Goal: Contribute content: Contribute content

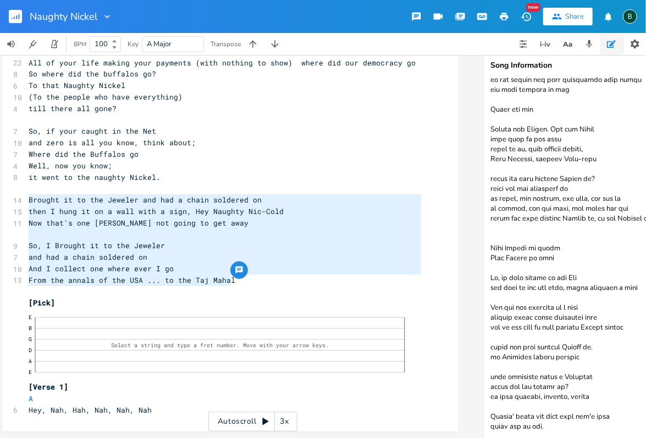
drag, startPoint x: 229, startPoint y: 273, endPoint x: 22, endPoint y: 192, distance: 222.4
click at [22, 192] on div "Brought it to the Jeweler and had a chain soldered on then I hung it on a wall …" at bounding box center [230, 137] width 456 height 588
type textarea "​"
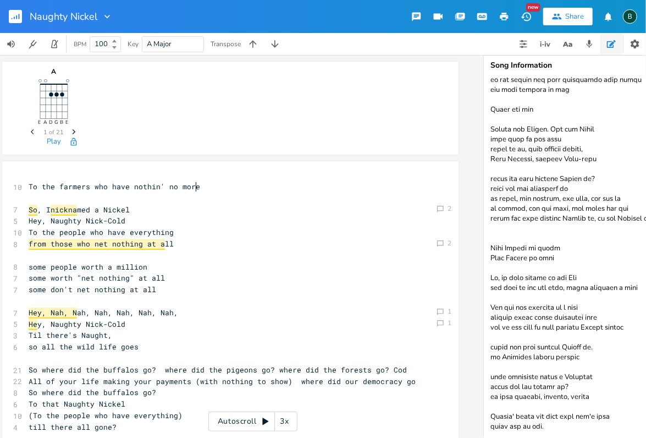
click at [192, 187] on pre "To the farmers who have nothin' no more" at bounding box center [224, 187] width 397 height 12
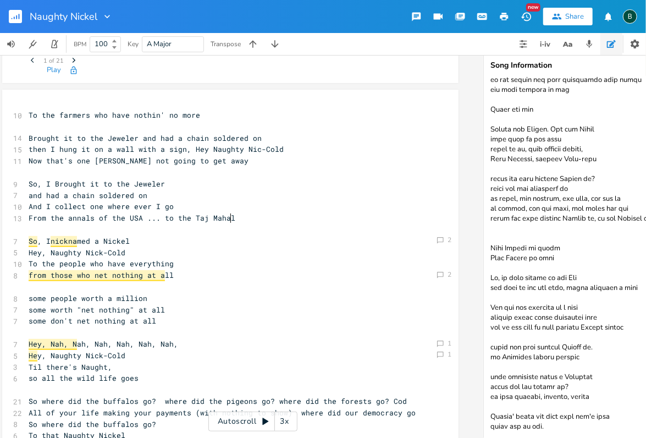
scroll to position [73, 0]
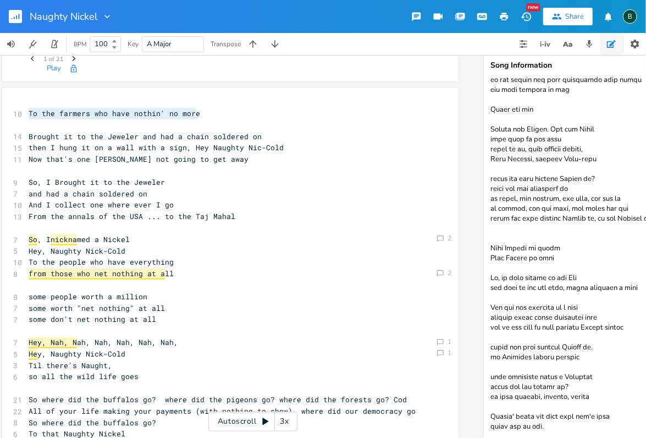
drag, startPoint x: 195, startPoint y: 114, endPoint x: 24, endPoint y: 110, distance: 171.0
click at [26, 110] on pre "To the farmers who have nothin' no more" at bounding box center [224, 114] width 397 height 12
type textarea "​"
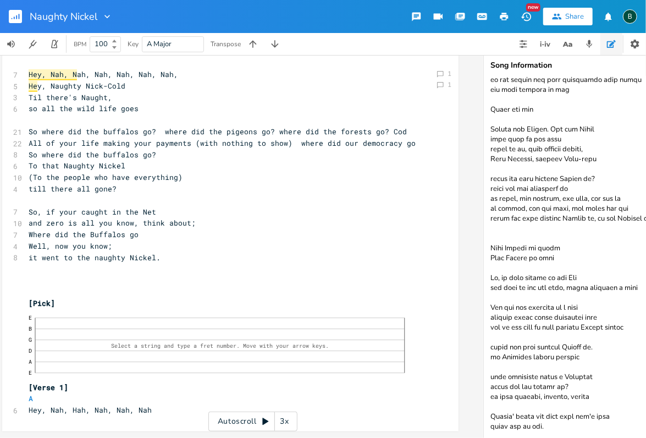
scroll to position [347, 0]
click at [155, 252] on pre "it went to the naughty Nickel." at bounding box center [224, 258] width 397 height 12
click at [544, 422] on textarea at bounding box center [594, 256] width 220 height 361
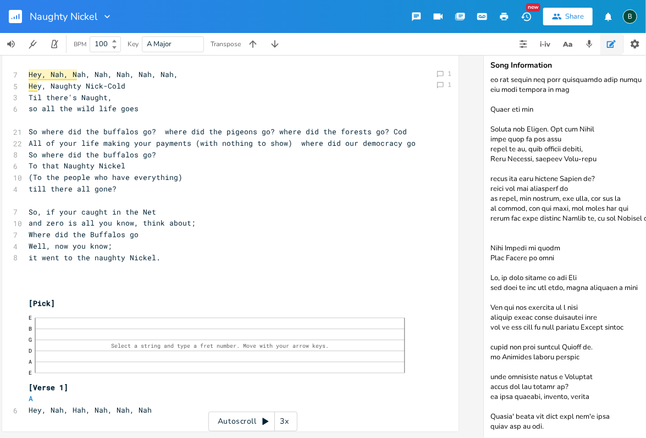
paste textarea "To the farmers who have nothin' no more"
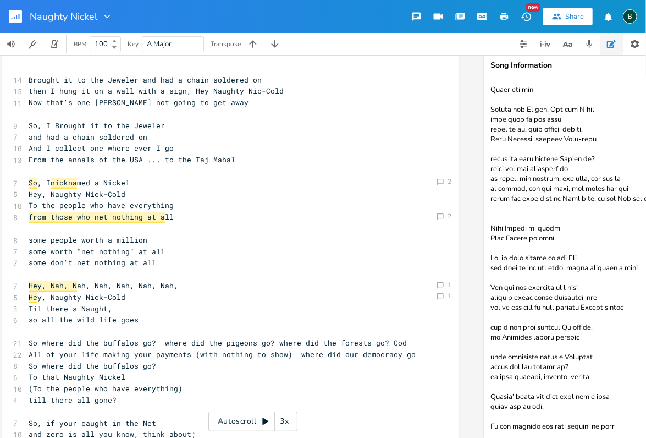
scroll to position [146, 0]
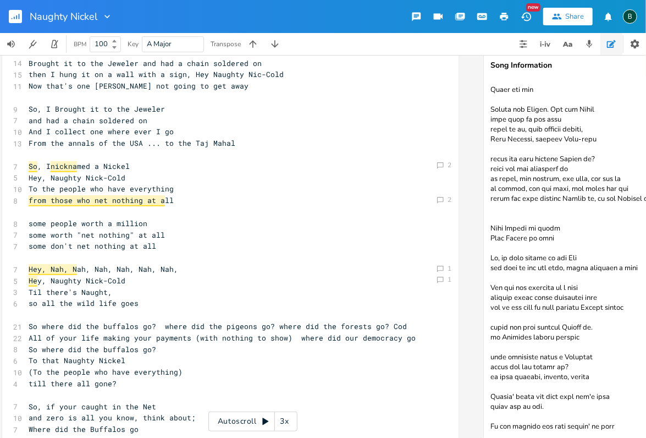
type textarea "Lorem Ipsu DoloRsit Amet (5265 – Con 03, 4267) adi el Seddoe Tempor Incid utl e…"
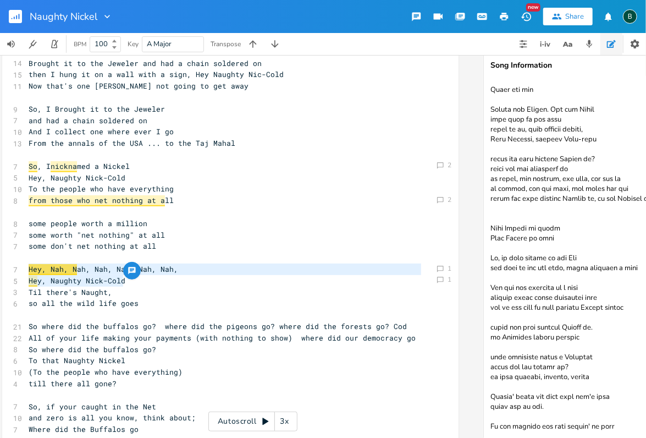
drag, startPoint x: 120, startPoint y: 283, endPoint x: 21, endPoint y: 266, distance: 100.8
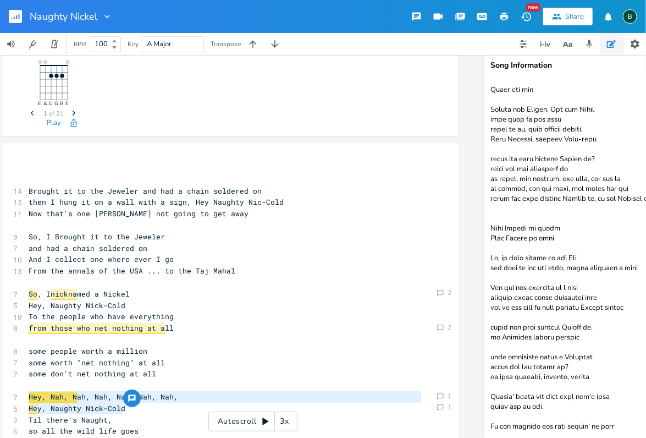
scroll to position [0, 0]
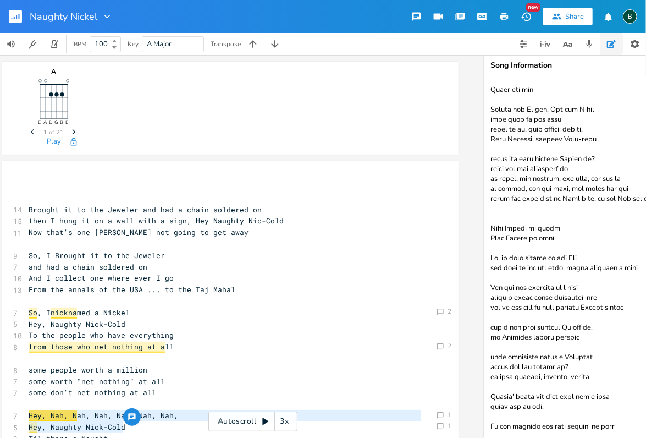
type textarea "Hey, Nah, Nah, Nah, Nah, Nah, Nah, Hey, Naughty Nick-Cold"
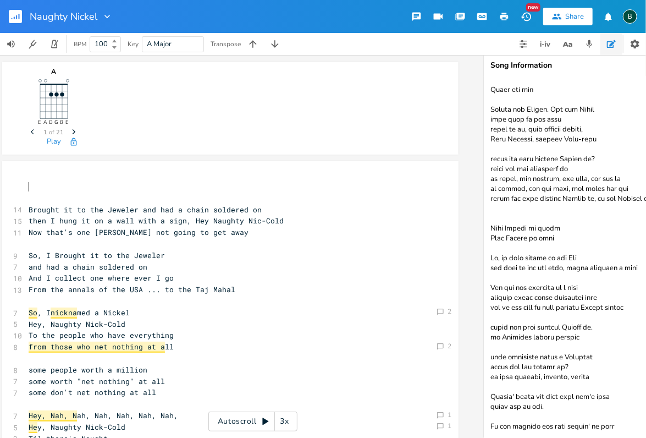
click at [26, 184] on pre "​" at bounding box center [224, 187] width 397 height 12
type textarea "​"
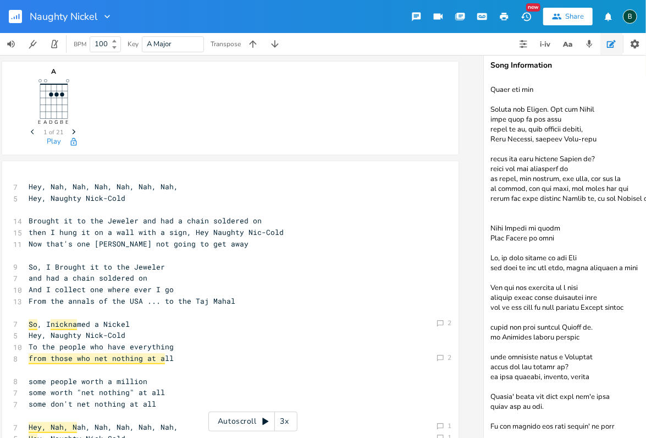
click at [171, 135] on div "A E A D G B E Previous 1 of 21 Next Play" at bounding box center [230, 106] width 408 height 88
click at [121, 199] on pre "Hey, Naughty Nick-Cold" at bounding box center [224, 198] width 397 height 12
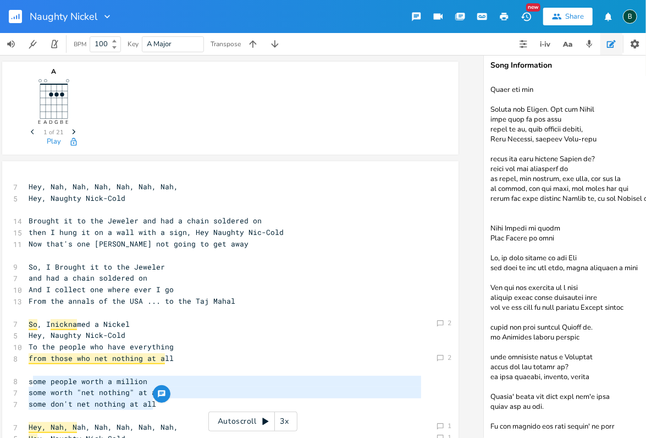
type textarea "some people worth a million some worth "net nothing" at all some don't net noth…"
drag, startPoint x: 156, startPoint y: 403, endPoint x: 24, endPoint y: 383, distance: 133.6
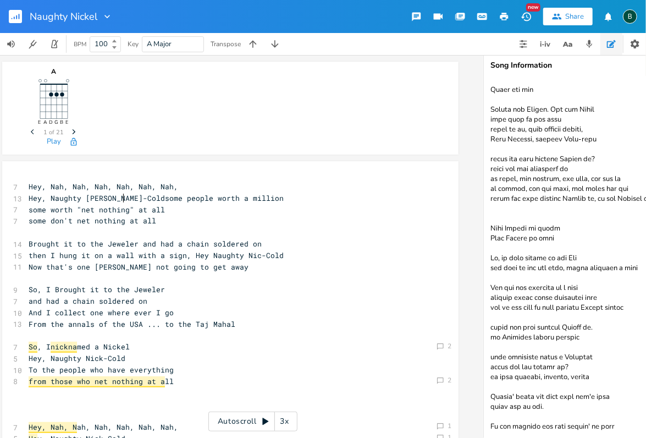
click at [118, 197] on span "Hey, Naughty [PERSON_NAME]-Coldsome people worth a million" at bounding box center [156, 198] width 255 height 10
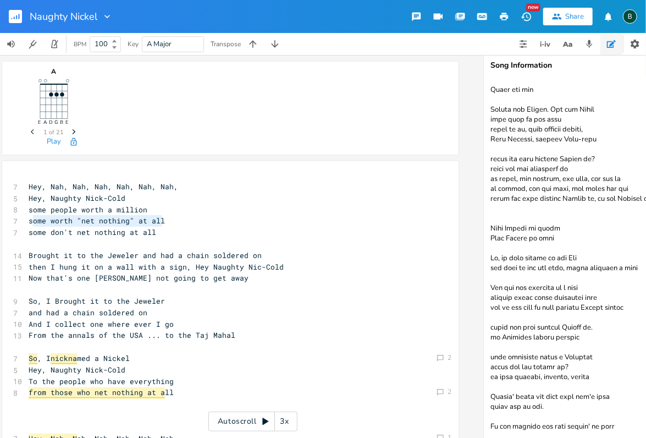
type textarea "some worth "net nothing" at all"
drag, startPoint x: 161, startPoint y: 220, endPoint x: 24, endPoint y: 221, distance: 136.9
click at [26, 221] on pre "some worth "net nothing" at all" at bounding box center [224, 221] width 397 height 12
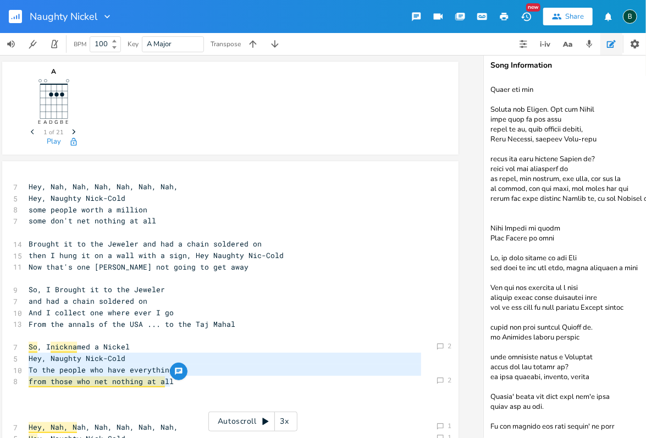
type textarea "So, I nicknamed a [PERSON_NAME], Naughty [PERSON_NAME]-Cold To the people who h…"
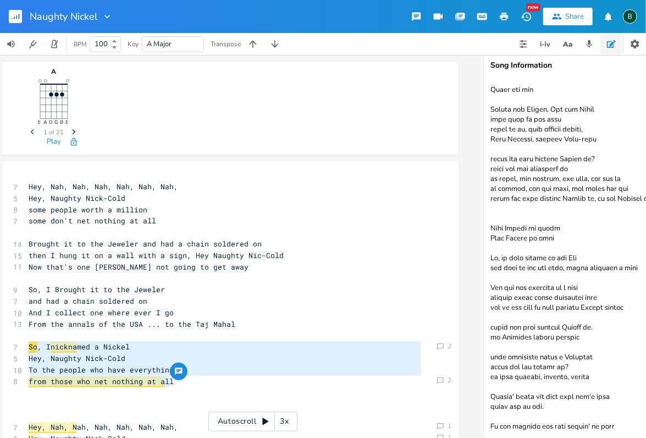
drag, startPoint x: 173, startPoint y: 381, endPoint x: 25, endPoint y: 344, distance: 153.0
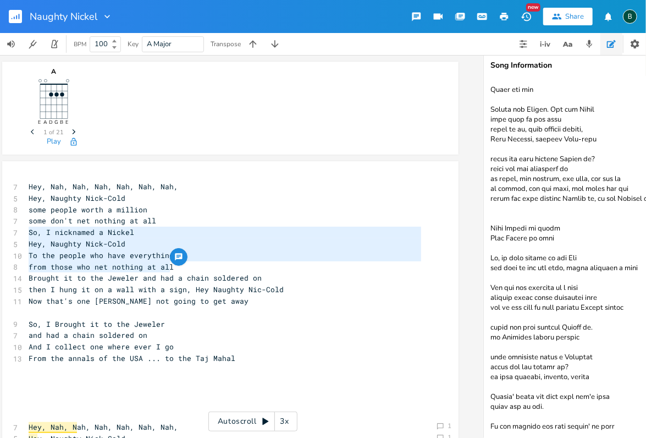
click at [29, 232] on span "So, I nicknamed a Nickel" at bounding box center [82, 232] width 106 height 10
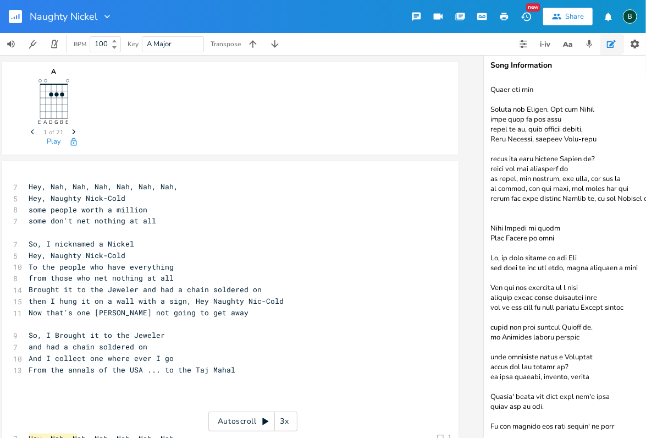
click at [26, 290] on pre "Brought it to the Jeweler and had a chain soldered on" at bounding box center [224, 290] width 397 height 12
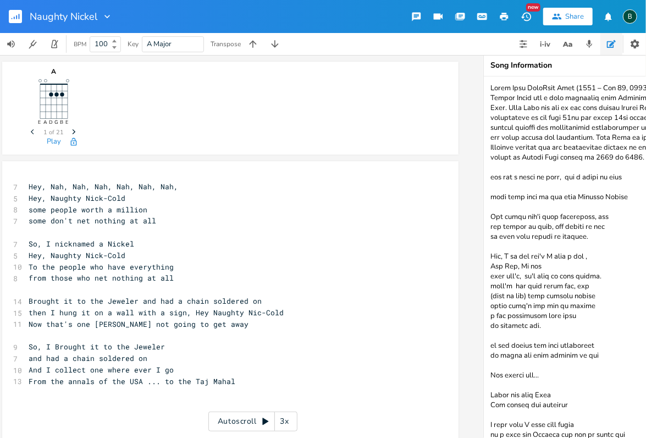
click at [526, 17] on icon "button" at bounding box center [526, 17] width 12 height 12
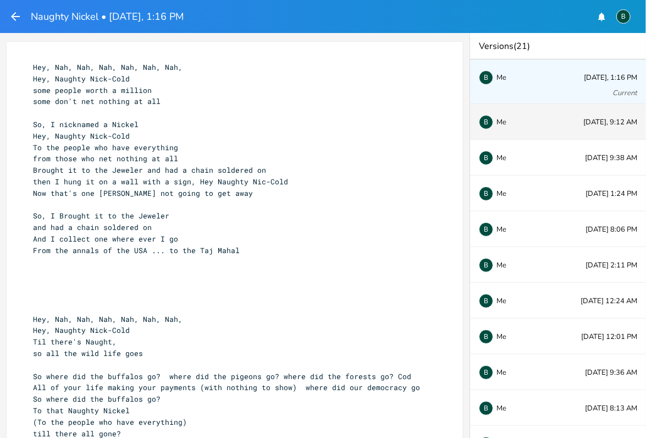
click at [531, 122] on div "B Me" at bounding box center [515, 121] width 73 height 7
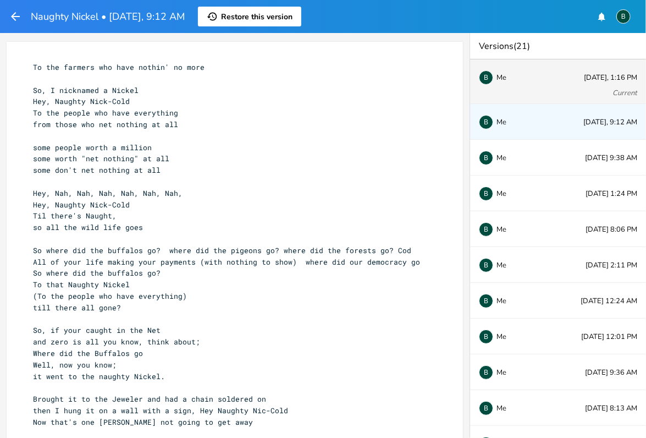
click at [541, 89] on div "B Me [DATE], 1:16 PM Current" at bounding box center [558, 81] width 176 height 45
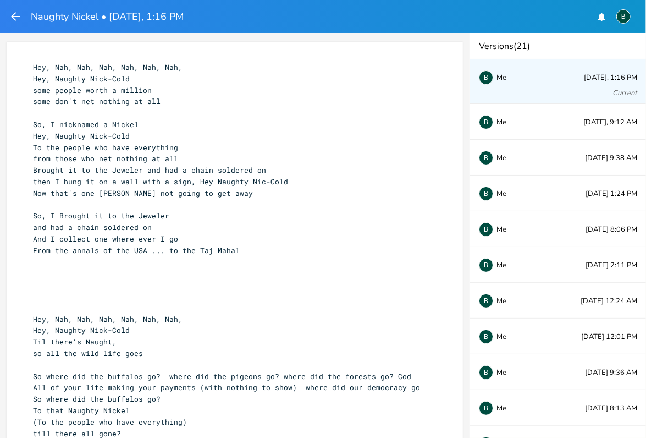
click at [27, 306] on div "Hey, Nah, Nah, Nah, Nah, Nah, Nah, Hey, Naughty Nick-Cold some people worth a m…" at bounding box center [235, 359] width 456 height 634
click at [33, 296] on pre "​" at bounding box center [229, 296] width 397 height 12
click at [15, 14] on icon "button" at bounding box center [15, 16] width 9 height 9
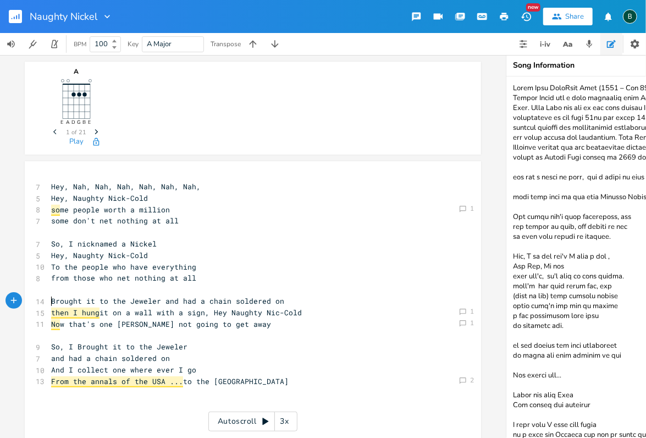
click at [51, 298] on span "Brought it to the Jeweler and had a chain soldered on" at bounding box center [167, 301] width 233 height 10
type textarea "Then I"
click at [185, 300] on span "Then I Brought it to the Jeweler and had a chain soldered on" at bounding box center [183, 301] width 264 height 10
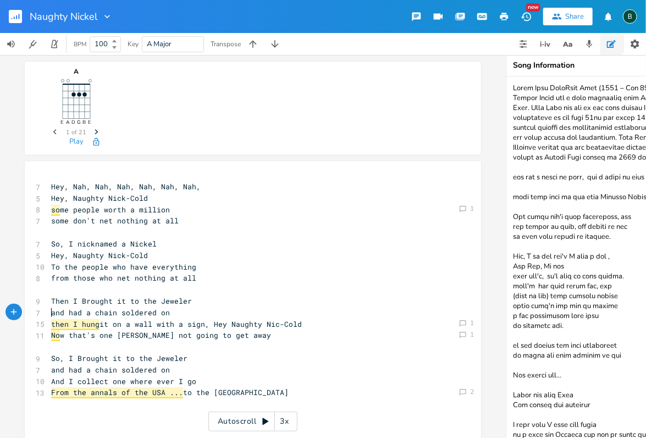
click at [206, 323] on span "then I hung it on a wall with a sign, Hey Naughty Nic-Cold" at bounding box center [176, 324] width 251 height 10
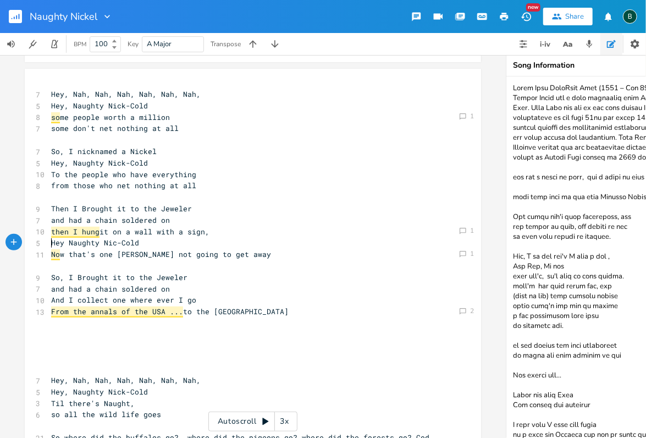
scroll to position [110, 0]
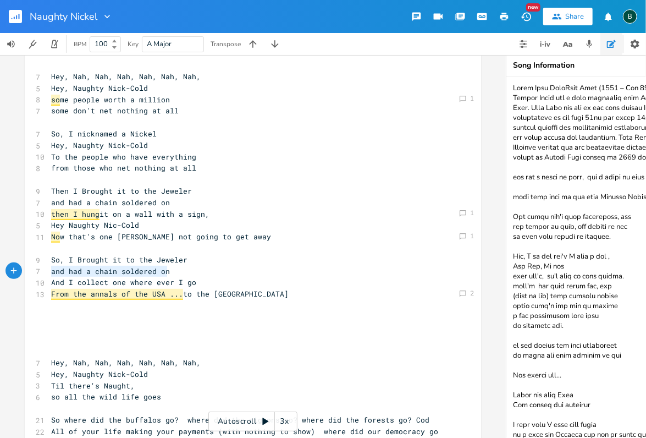
type textarea "So, I Brought it to the Jeweler and had a chain soldered on"
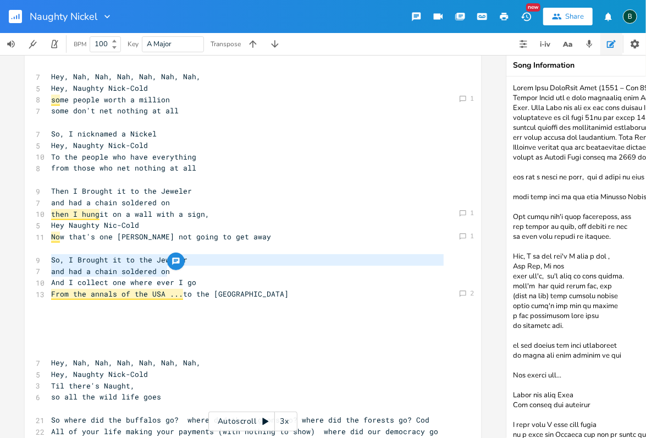
drag, startPoint x: 162, startPoint y: 270, endPoint x: 46, endPoint y: 261, distance: 115.8
click at [49, 261] on div "7 Hey, Nah, Nah, Nah, Nah, Nah, Nah, 5 Hey, Naughty Nick-Cold 8 so me people wo…" at bounding box center [247, 387] width 397 height 633
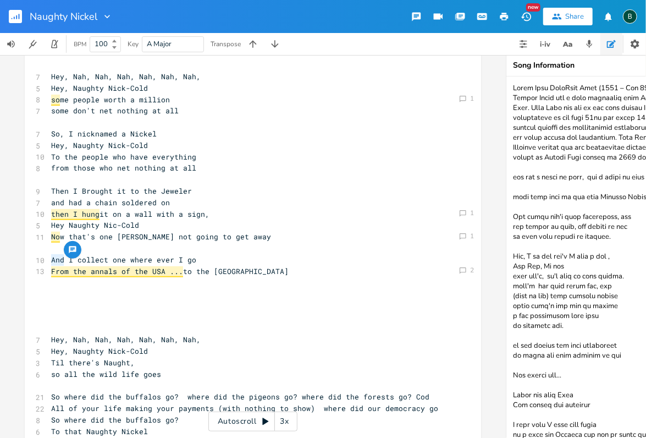
drag, startPoint x: 62, startPoint y: 259, endPoint x: 49, endPoint y: 257, distance: 13.3
click at [51, 257] on span "And I collect one where ever I go" at bounding box center [123, 259] width 145 height 10
type textarea "so"
type textarea "So,"
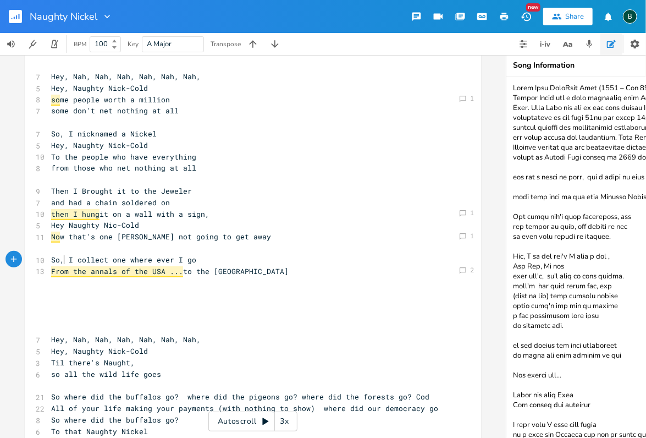
scroll to position [0, 9]
click at [252, 272] on pre "From the annals of the USA ... to the Taj Mahal" at bounding box center [247, 271] width 397 height 12
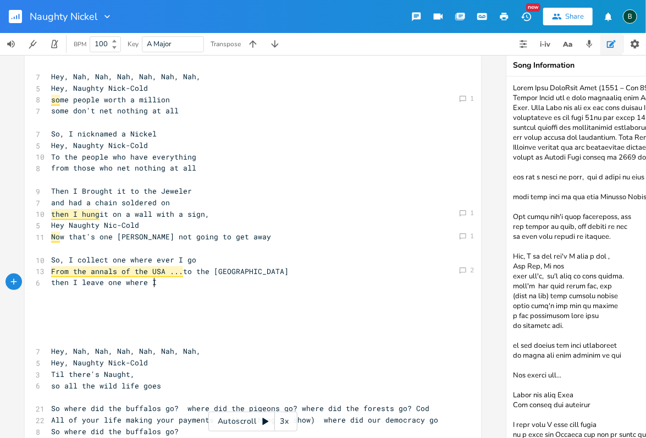
type textarea "then I leave one where Ig"
type textarea "find"
click at [120, 281] on span "then I leave one where I find" at bounding box center [115, 282] width 128 height 10
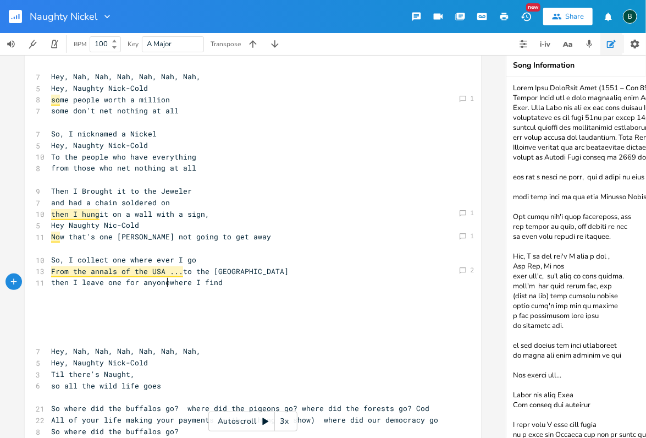
scroll to position [0, 36]
type textarea "for anyone I"
click at [195, 281] on pre "then I leave one for anyone I find" at bounding box center [247, 282] width 397 height 12
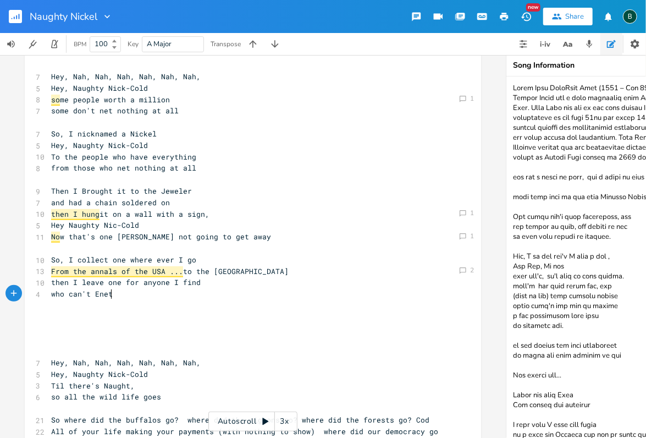
scroll to position [0, 49]
type textarea "who can't Enet nothing at all"
click at [96, 292] on span "who can't Enet nothing at all" at bounding box center [115, 294] width 128 height 10
type textarea "ng to get away"
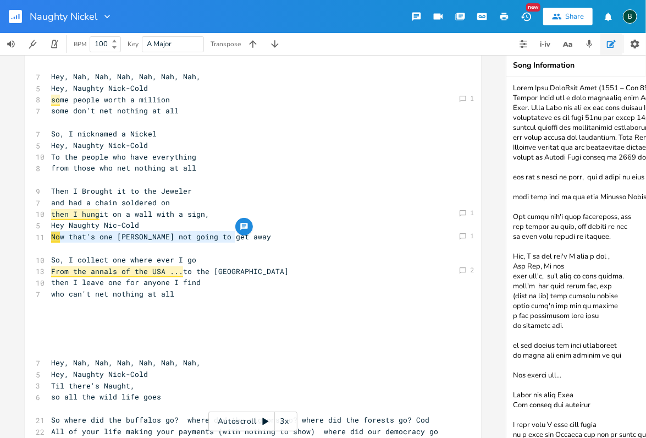
drag, startPoint x: 232, startPoint y: 236, endPoint x: 48, endPoint y: 238, distance: 184.1
type textarea "Now that's one [PERSON_NAME] not going to get away"
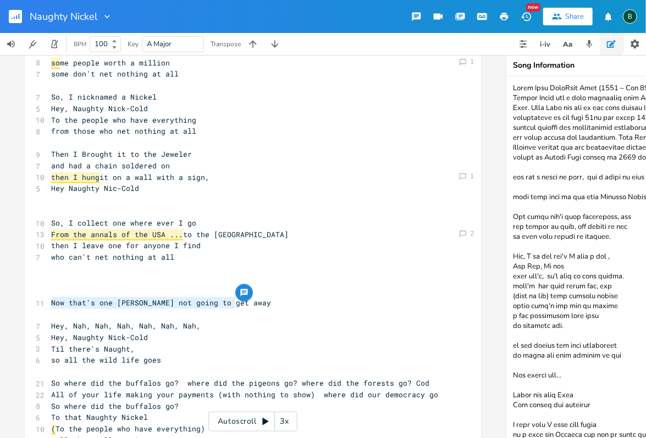
scroll to position [183, 0]
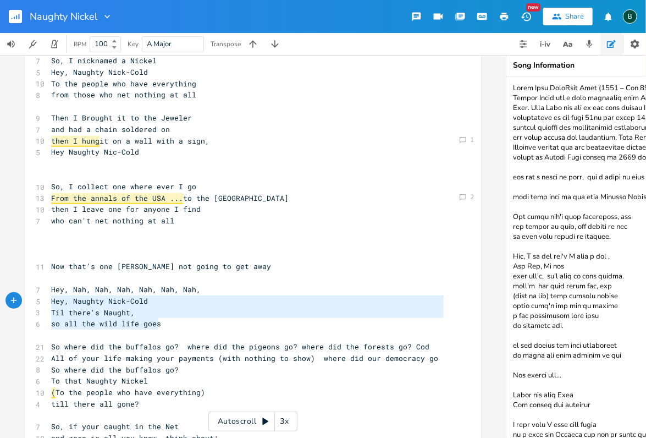
type textarea "Hey, [PERSON_NAME], Nah, Nah, Nah, Nah, Nah, Hey, Naughty Nick-Cold Til there's…"
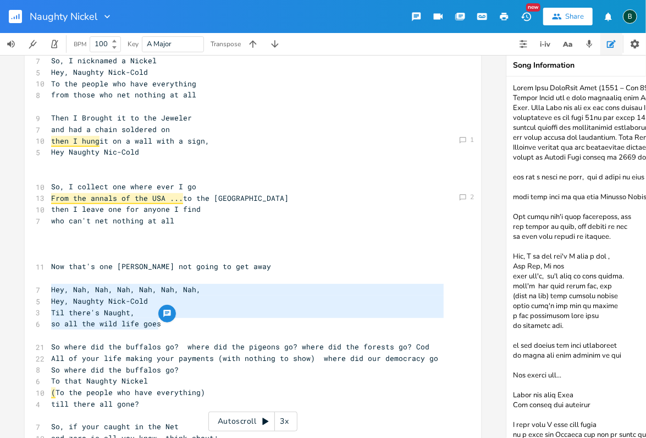
drag, startPoint x: 156, startPoint y: 323, endPoint x: 44, endPoint y: 291, distance: 116.6
click at [44, 291] on div "Hey, [PERSON_NAME], Nah, Nah, Nah, Nah, Nah, Hey, Naughty Nick-Cold Til there's…" at bounding box center [253, 312] width 456 height 668
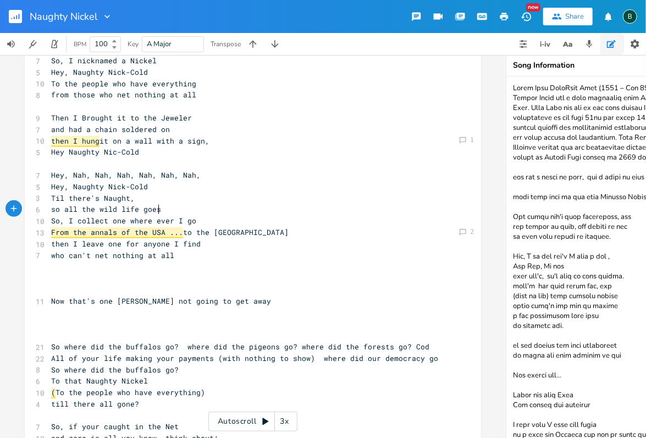
click at [164, 211] on pre "so all the wild life goes" at bounding box center [247, 209] width 397 height 12
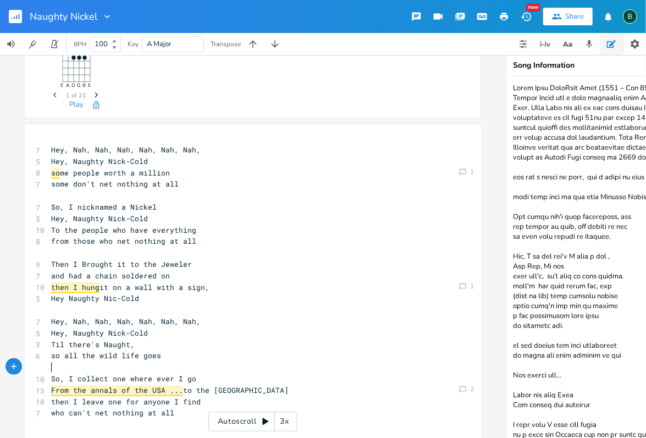
scroll to position [36, 0]
click at [49, 148] on pre "Hey, Nah, Nah, Nah, Nah, Nah, Nah," at bounding box center [247, 151] width 397 height 12
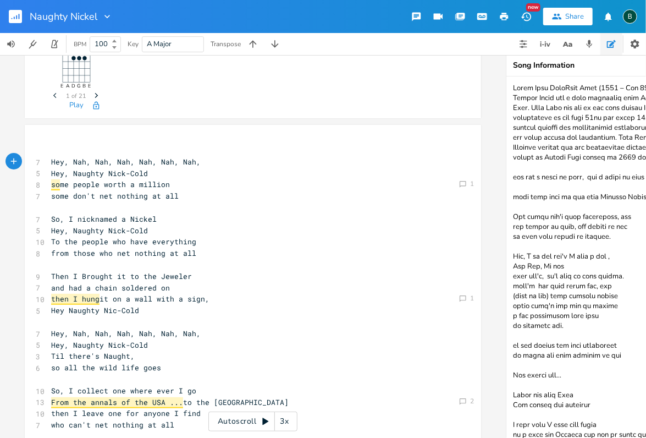
click at [49, 149] on pre "​" at bounding box center [247, 151] width 397 height 12
type textarea "[chorus]"
drag, startPoint x: 85, startPoint y: 149, endPoint x: 47, endPoint y: 153, distance: 38.1
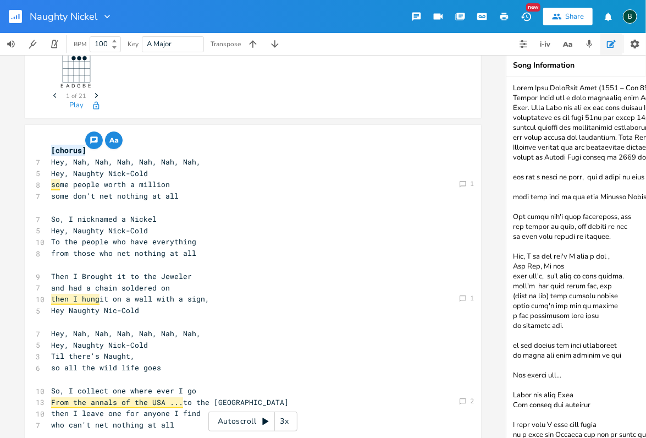
click at [49, 153] on pre "[chorus]" at bounding box center [247, 151] width 397 height 12
type textarea "​[chorus]"
click at [49, 325] on pre "​" at bounding box center [247, 322] width 397 height 12
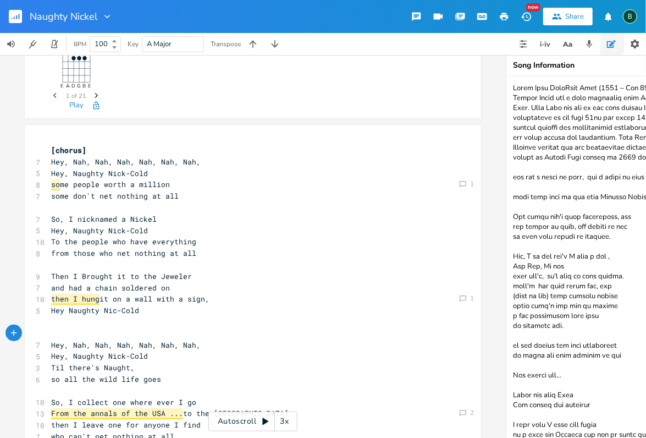
type textarea "​"
paste textarea
click at [51, 343] on span "Hey, Nah, Nah, Nah, Nah, Nah, Nah," at bounding box center [125, 345] width 149 height 10
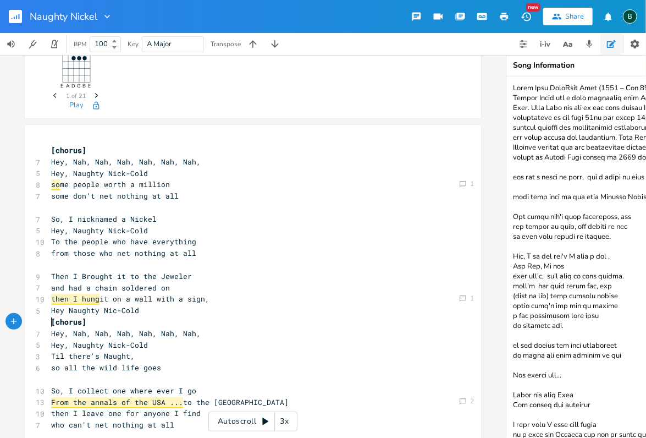
click at [51, 319] on span "[chorus]" at bounding box center [68, 322] width 35 height 10
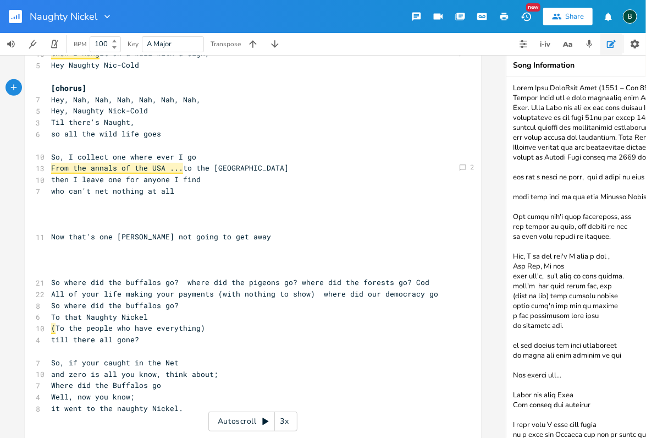
scroll to position [293, 0]
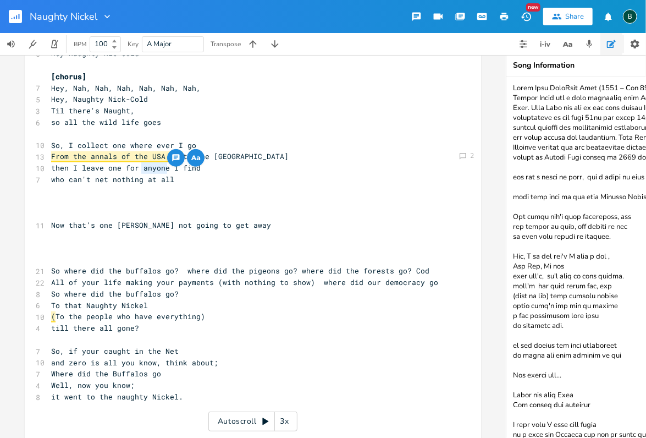
drag, startPoint x: 164, startPoint y: 166, endPoint x: 139, endPoint y: 167, distance: 24.8
click at [139, 167] on span "then I leave one for anyone I find" at bounding box center [125, 168] width 149 height 10
type textarea "those"
drag, startPoint x: 136, startPoint y: 177, endPoint x: 52, endPoint y: 182, distance: 84.2
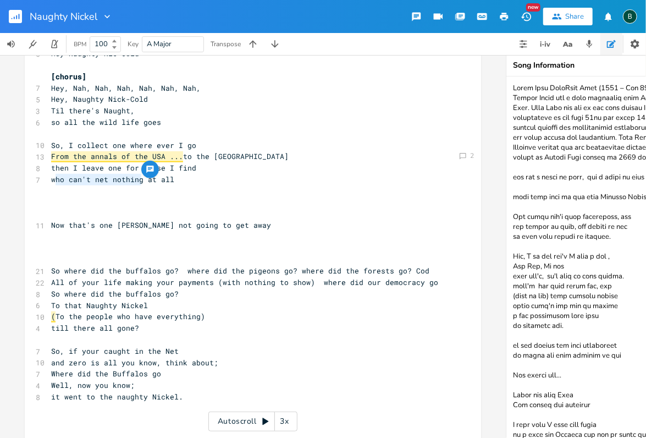
click at [52, 182] on span "who can't net nothing at all" at bounding box center [112, 179] width 123 height 10
type textarea "ith out a nickle"
click at [69, 179] on span "with out a nickle at all" at bounding box center [104, 179] width 106 height 10
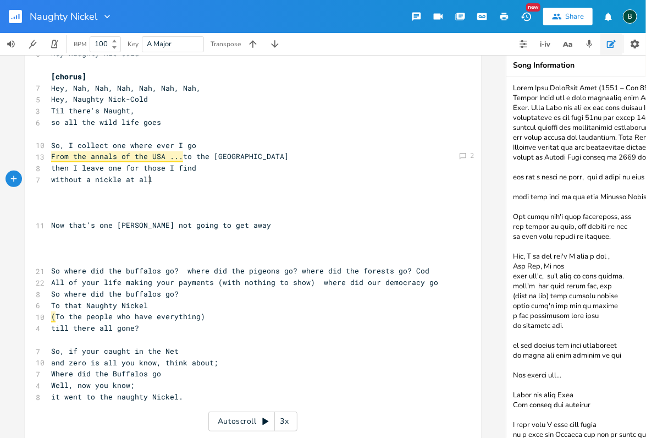
click at [148, 179] on pre "without a nickle at all" at bounding box center [247, 180] width 397 height 12
drag, startPoint x: 146, startPoint y: 315, endPoint x: 130, endPoint y: 316, distance: 15.4
click at [130, 316] on span "( To the people who have everything)" at bounding box center [128, 316] width 154 height 10
type textarea "take"
